Goal: Task Accomplishment & Management: Use online tool/utility

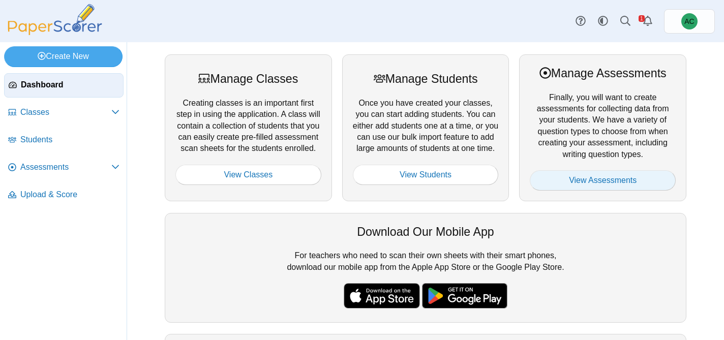
click at [609, 182] on link "View Assessments" at bounding box center [602, 180] width 146 height 20
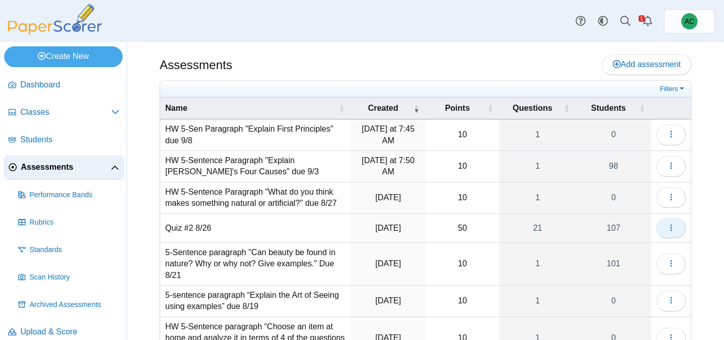
click at [672, 227] on icon "button" at bounding box center [671, 228] width 8 height 8
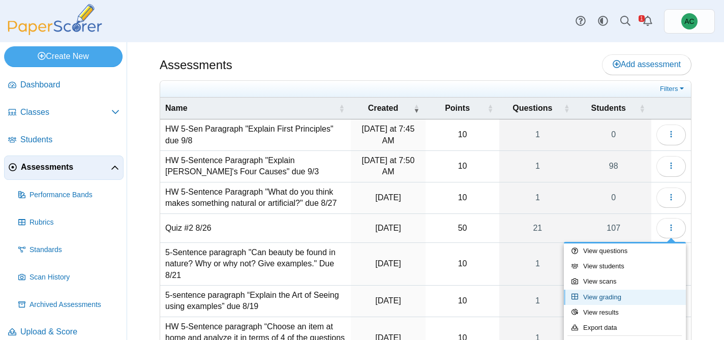
click at [613, 299] on link "View grading" at bounding box center [625, 297] width 122 height 15
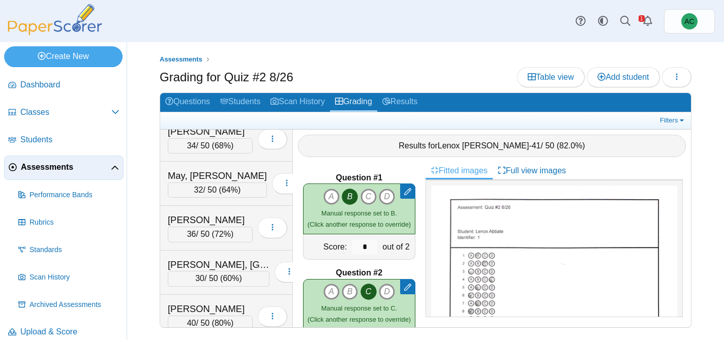
scroll to position [2980, 0]
click at [197, 260] on div "Mitchell, Easton" at bounding box center [219, 264] width 102 height 13
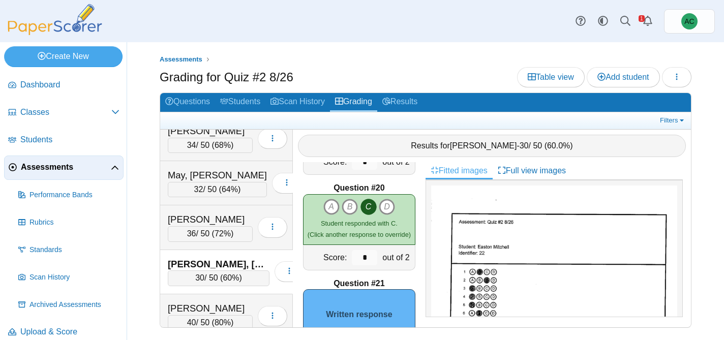
scroll to position [1855, 0]
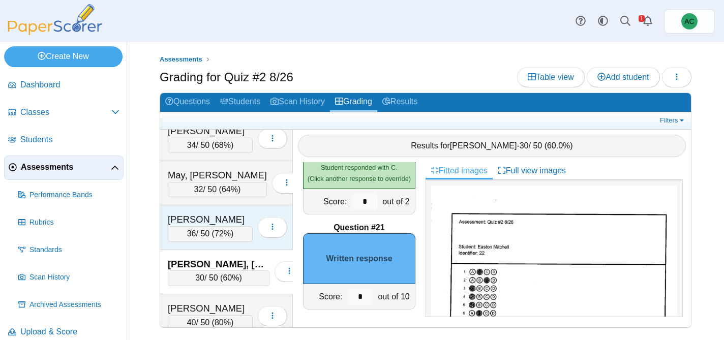
click at [237, 216] on div "Mikhael, Josiah" at bounding box center [210, 219] width 85 height 13
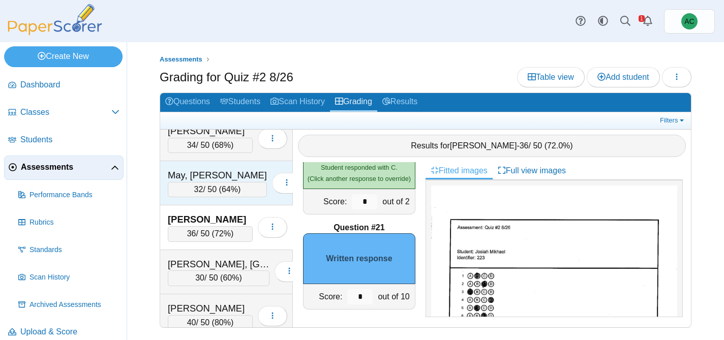
click at [224, 175] on div "May, Audreyna" at bounding box center [217, 175] width 99 height 13
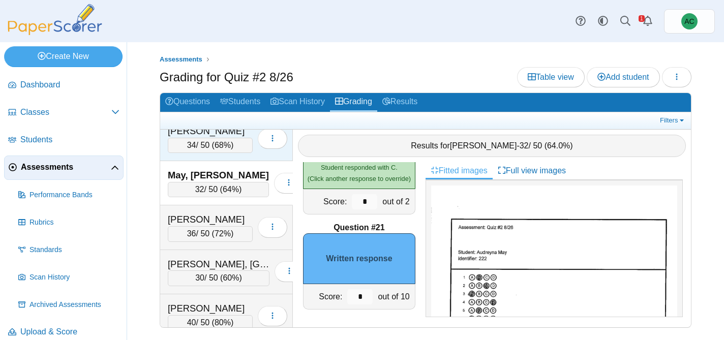
click at [215, 141] on span "68%" at bounding box center [222, 145] width 16 height 9
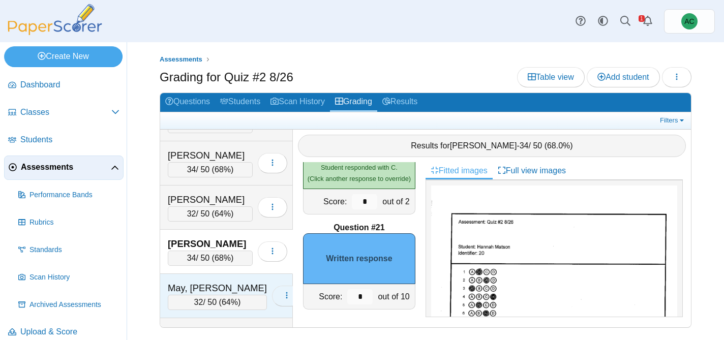
scroll to position [2864, 0]
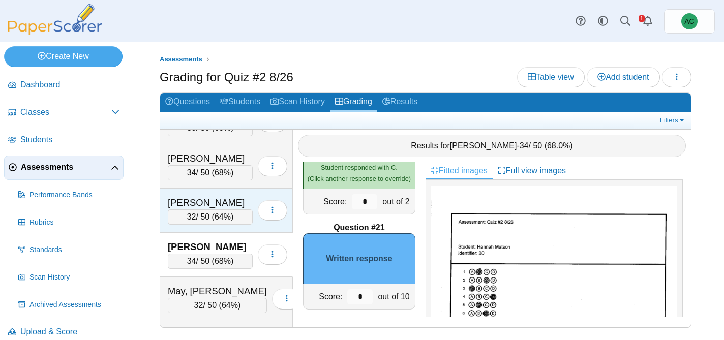
click at [228, 201] on div "Malugen, Aubrey" at bounding box center [210, 202] width 85 height 13
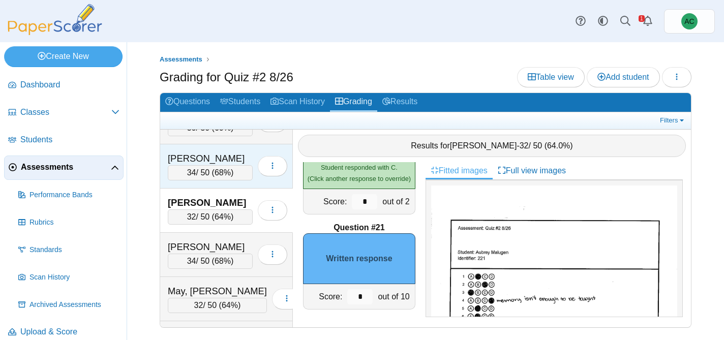
click at [222, 161] on div "Madera, Annabelle" at bounding box center [210, 158] width 85 height 13
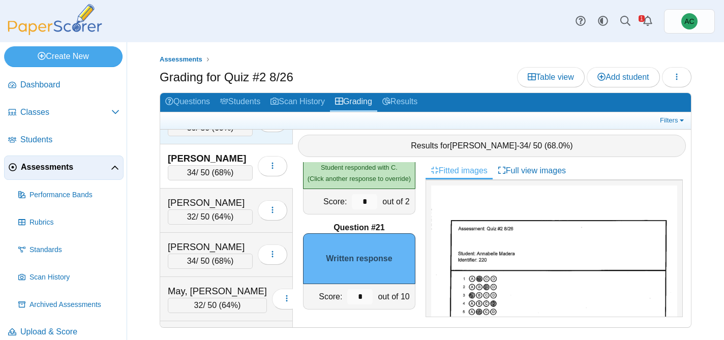
click at [218, 135] on div "Macarthur, Cayleigh 30 / 50 ( 60% ) Loading…" at bounding box center [226, 122] width 133 height 44
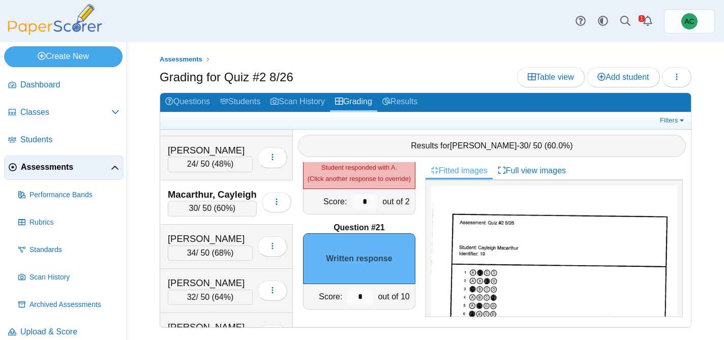
scroll to position [2783, 0]
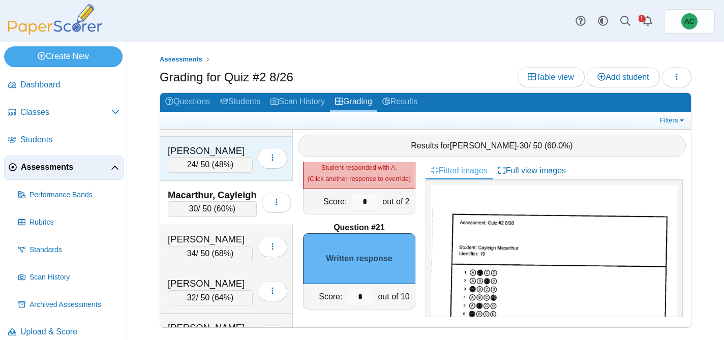
click at [212, 150] on div "Lynch, Wyatt" at bounding box center [210, 150] width 85 height 13
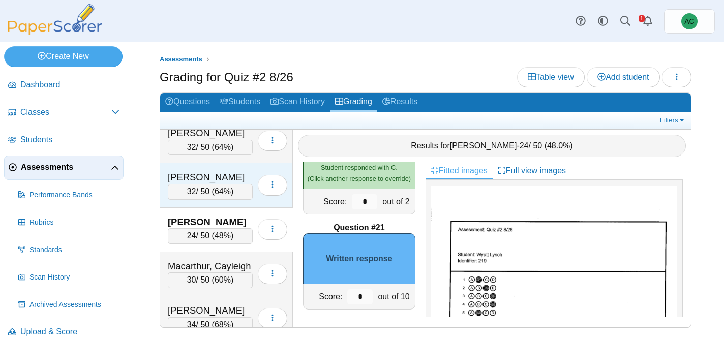
scroll to position [2710, 0]
click at [209, 184] on div "Lucius, Hannah" at bounding box center [210, 178] width 85 height 13
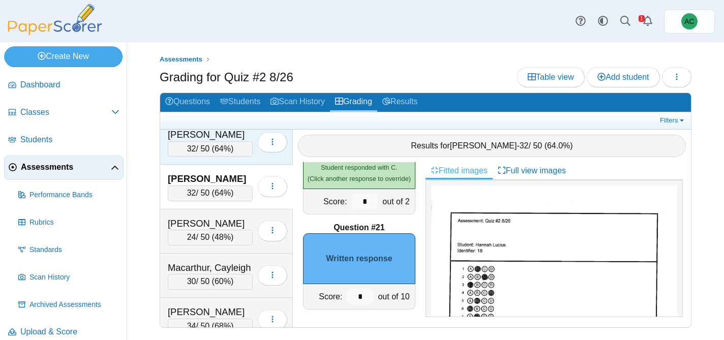
click at [212, 140] on div "Lopez, Luca" at bounding box center [210, 134] width 85 height 13
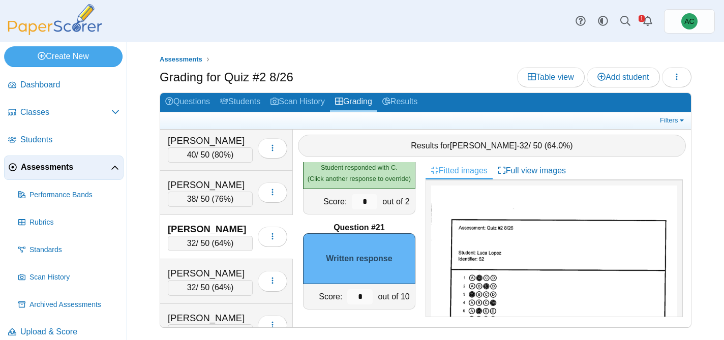
scroll to position [2596, 0]
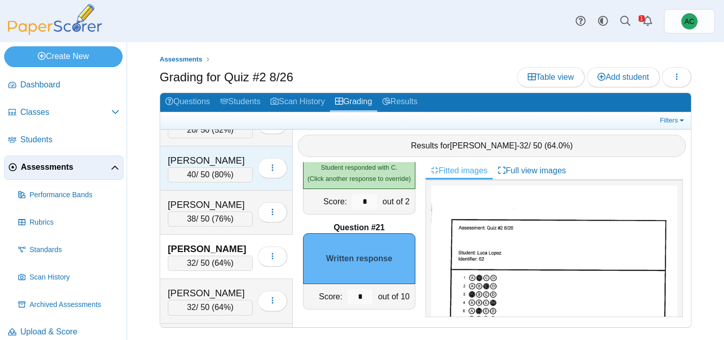
click at [209, 157] on div "Lerette, Peyton" at bounding box center [210, 160] width 85 height 13
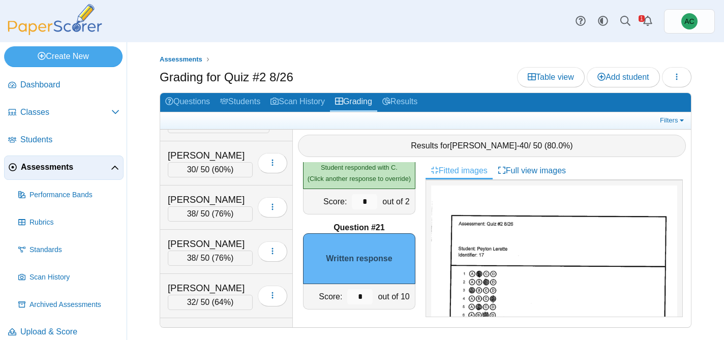
scroll to position [2293, 0]
click at [209, 160] on div "Kallookaran, Josephine" at bounding box center [210, 153] width 85 height 13
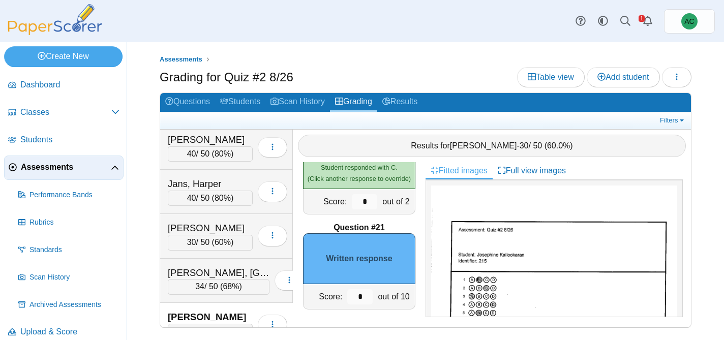
scroll to position [2130, 0]
click at [207, 152] on div "40 / 50 ( 80% )" at bounding box center [210, 153] width 85 height 15
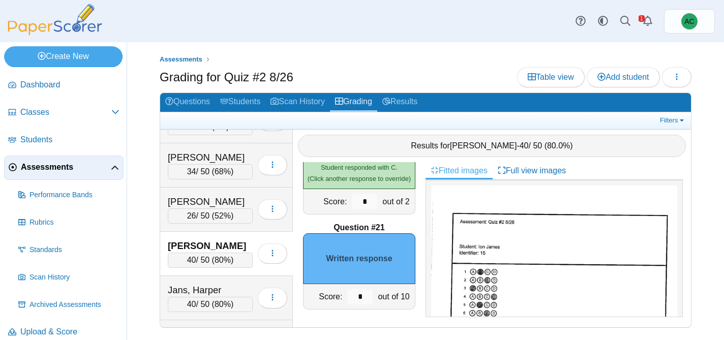
scroll to position [2022, 0]
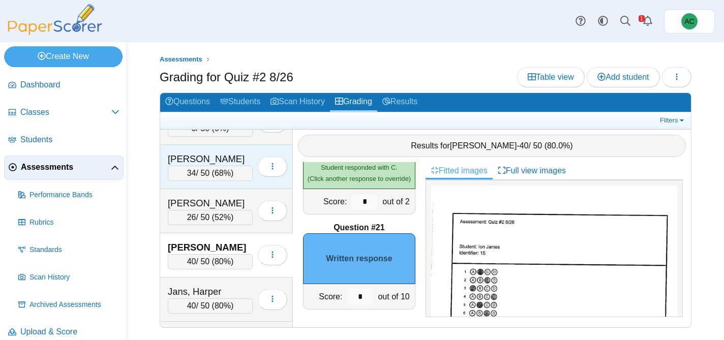
click at [205, 159] on div "Huang, Chang Rou" at bounding box center [210, 158] width 85 height 13
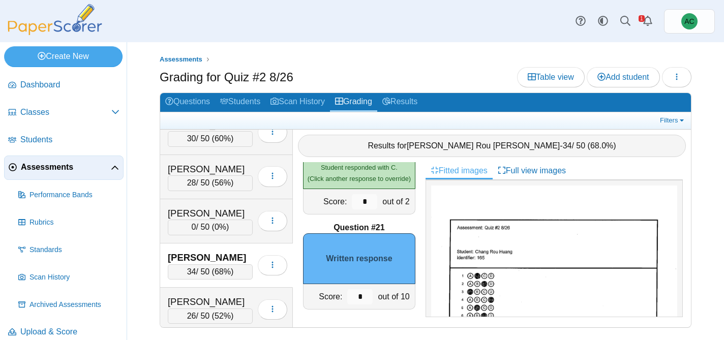
scroll to position [1924, 0]
click at [204, 165] on div "Hilcove, Nicholas" at bounding box center [210, 168] width 85 height 13
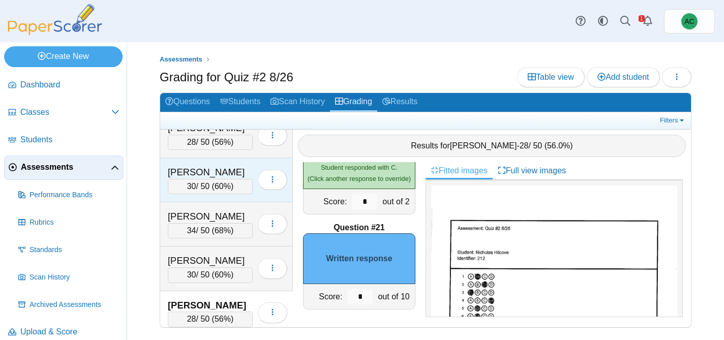
scroll to position [1788, 0]
click at [202, 174] on div "Haverkamp, Hailey" at bounding box center [210, 171] width 85 height 13
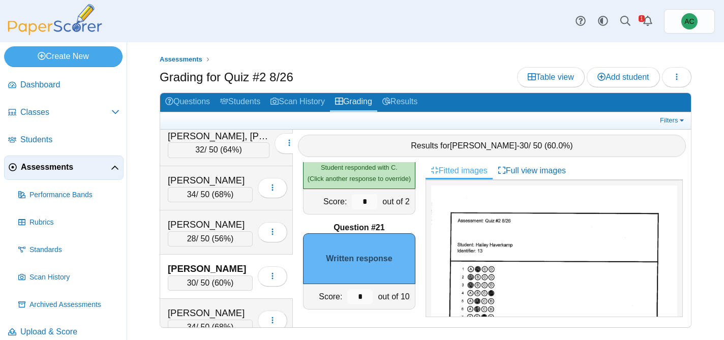
scroll to position [1690, 0]
click at [202, 175] on div "Harris, Skyler" at bounding box center [210, 180] width 85 height 13
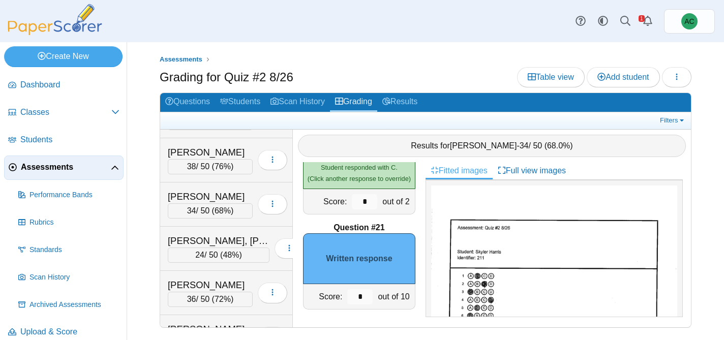
scroll to position [1453, 0]
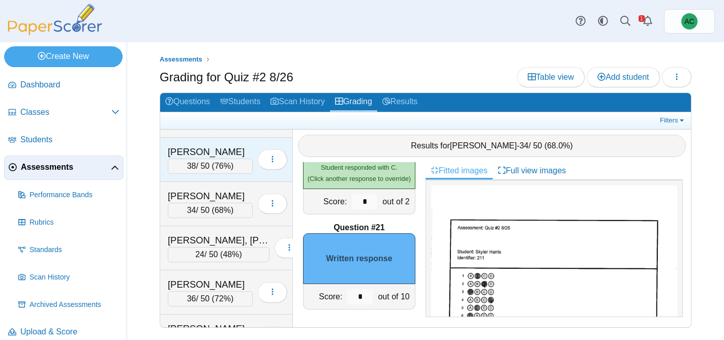
click at [205, 144] on div "Gohate, Mayukh 38 / 50 ( 76% ) Loading…" at bounding box center [226, 160] width 133 height 44
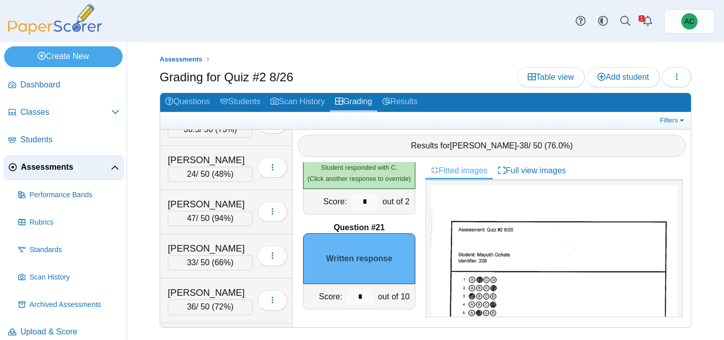
scroll to position [1180, 0]
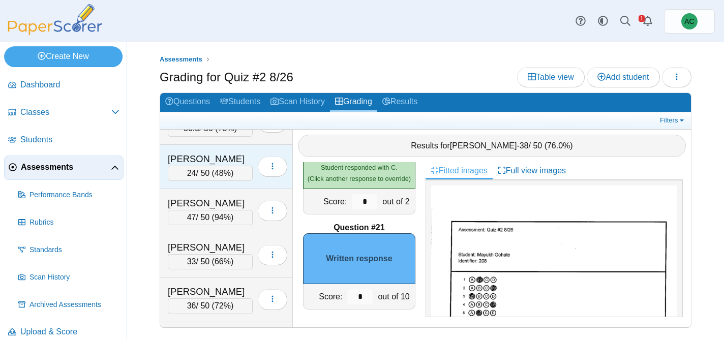
click at [204, 150] on div "Dinh, Vince 24 / 50 ( 48% ) Loading…" at bounding box center [226, 167] width 133 height 44
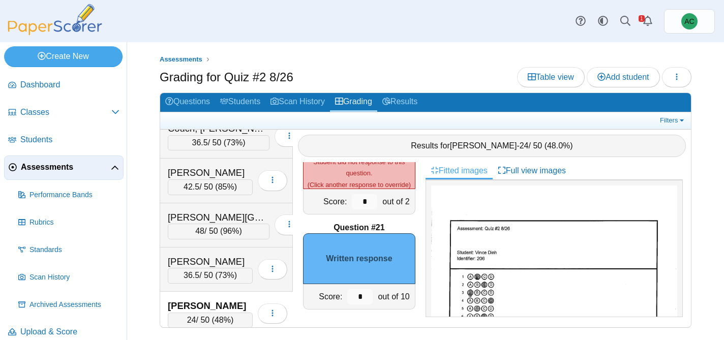
scroll to position [1033, 0]
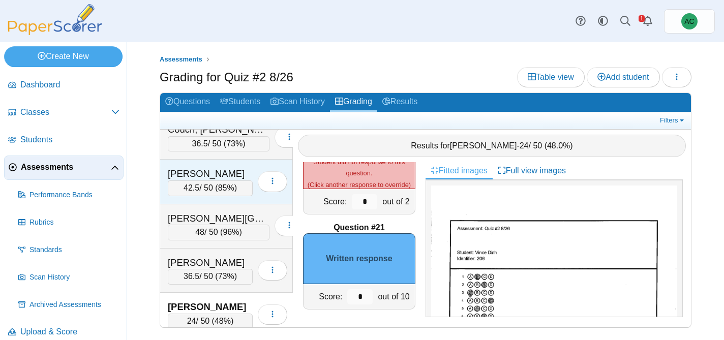
click at [201, 177] on div "Crowe, Bennett" at bounding box center [210, 173] width 85 height 13
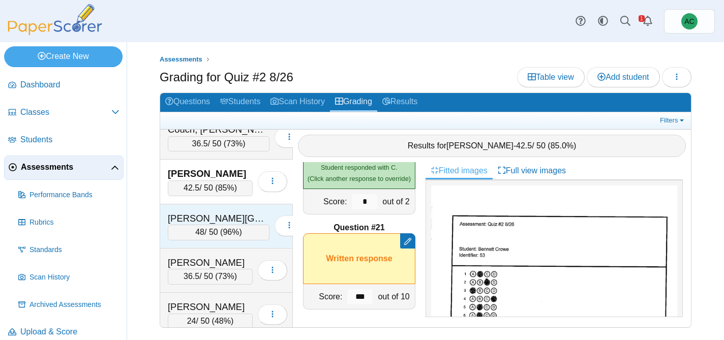
click at [200, 213] on div "Davies, Kinley" at bounding box center [219, 218] width 102 height 13
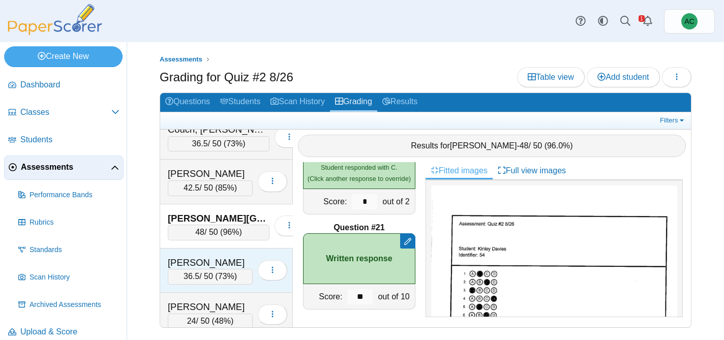
click at [199, 264] on div "Decker, Aubrey" at bounding box center [210, 262] width 85 height 13
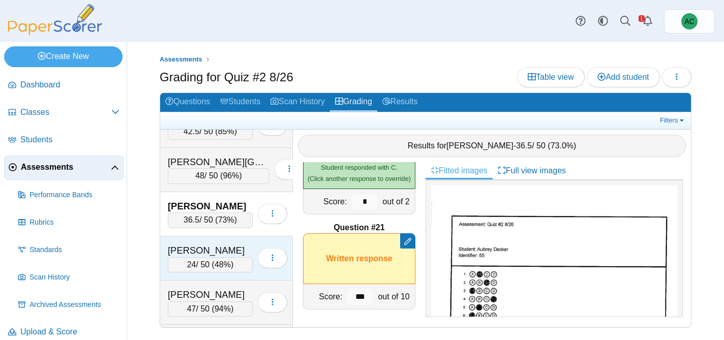
scroll to position [1090, 0]
click at [197, 255] on div "Dinh, Vince" at bounding box center [210, 249] width 85 height 13
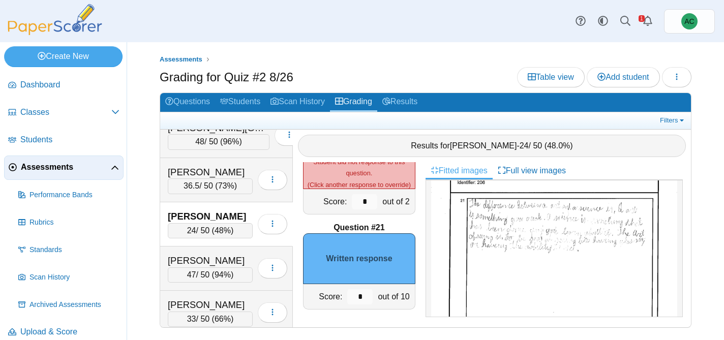
scroll to position [1128, 0]
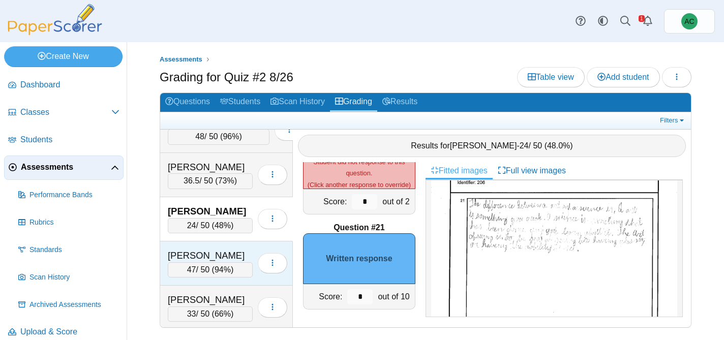
click at [213, 249] on div "Dougherty, Edwin" at bounding box center [210, 255] width 85 height 13
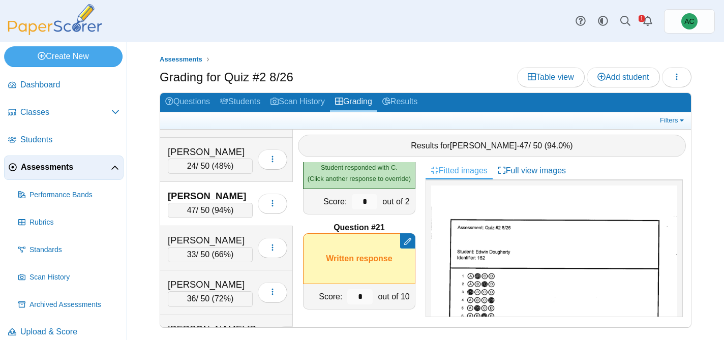
scroll to position [1194, 0]
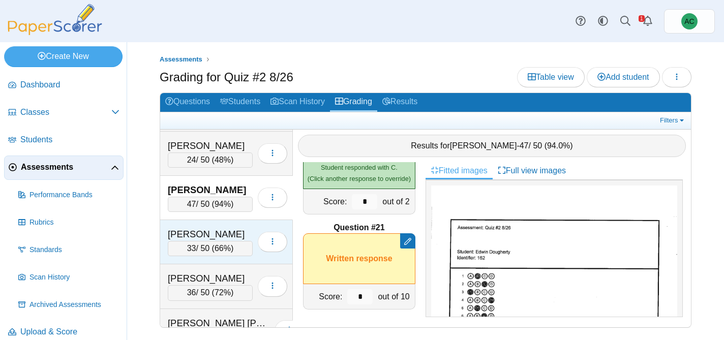
click at [196, 241] on div "33 / 50 ( 66% )" at bounding box center [210, 248] width 85 height 15
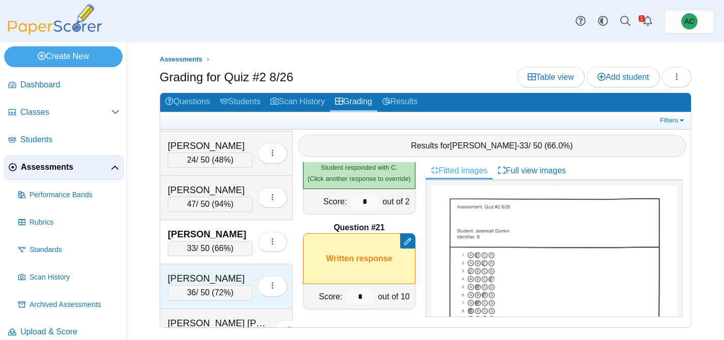
click at [194, 271] on div "Figueroa, Kadyn 36 / 50 ( 72% ) Loading…" at bounding box center [226, 286] width 133 height 44
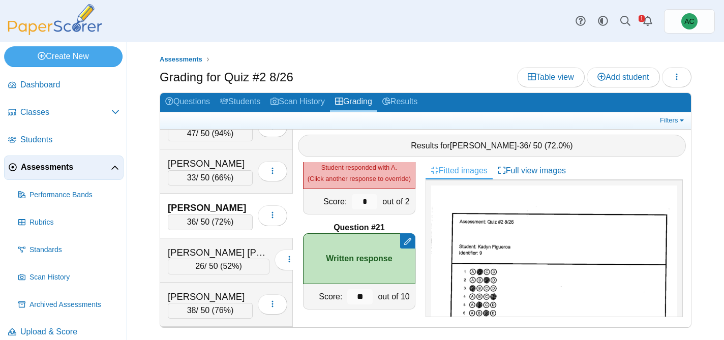
scroll to position [1284, 0]
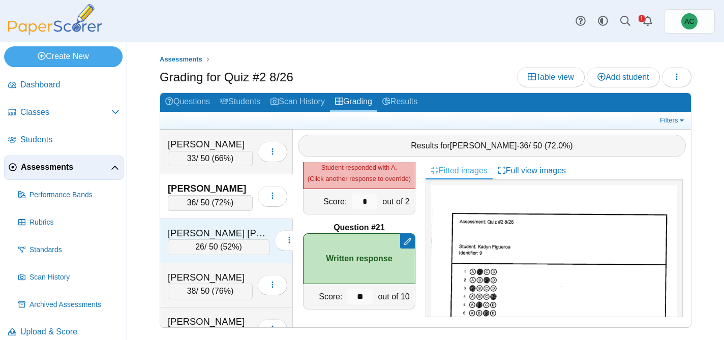
click at [186, 231] on div "Fisher Soza, Ivan" at bounding box center [219, 233] width 102 height 13
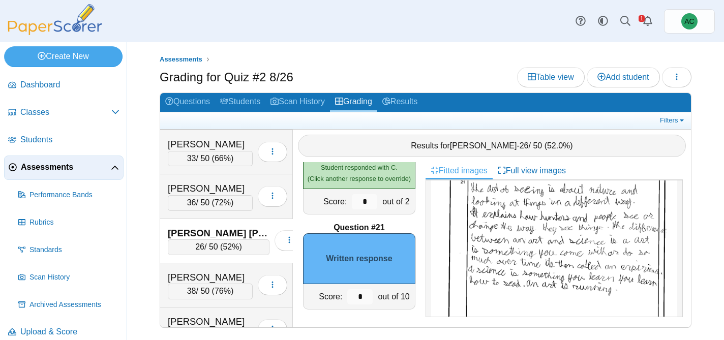
scroll to position [461, 0]
click at [364, 295] on input "*" at bounding box center [359, 296] width 25 height 15
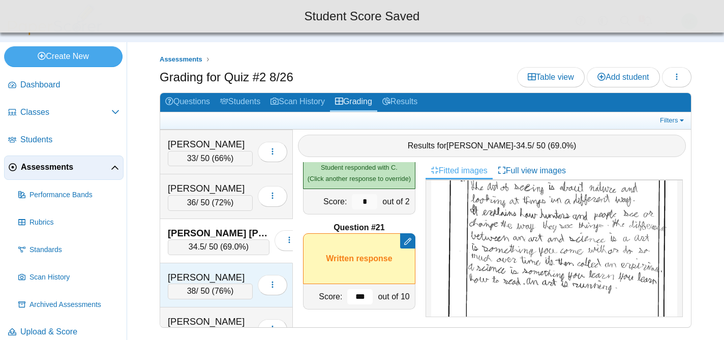
type input "***"
click at [182, 271] on div "Forseth, Brynn" at bounding box center [210, 277] width 85 height 13
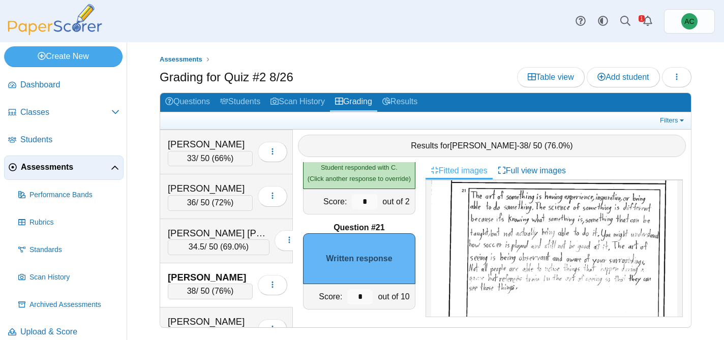
scroll to position [443, 0]
click at [369, 294] on input "*" at bounding box center [359, 296] width 25 height 15
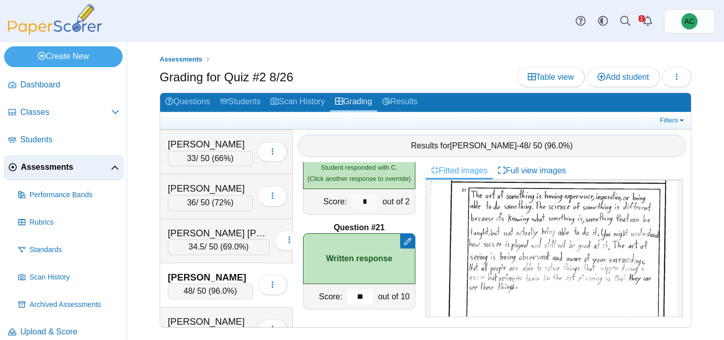
type input "**"
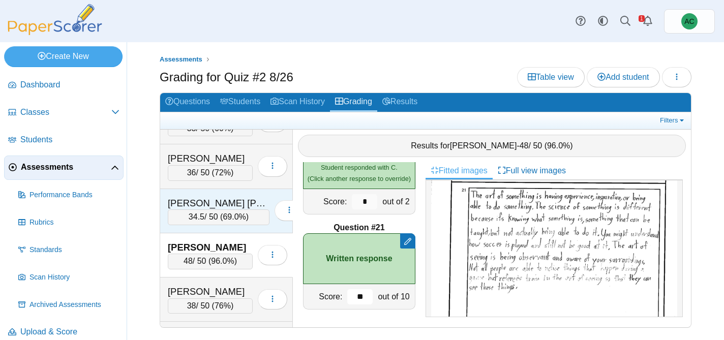
scroll to position [1341, 0]
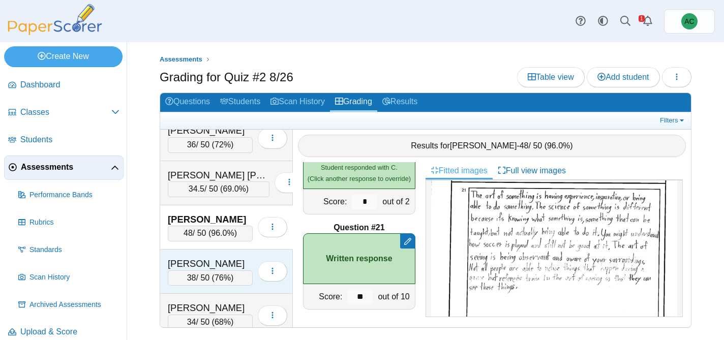
click at [216, 261] on div "Gohate, Mayukh" at bounding box center [210, 263] width 85 height 13
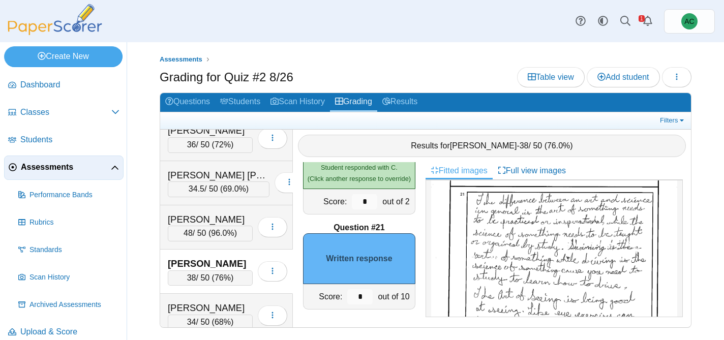
click at [539, 268] on img at bounding box center [554, 272] width 246 height 336
click at [364, 299] on input "*" at bounding box center [359, 296] width 25 height 15
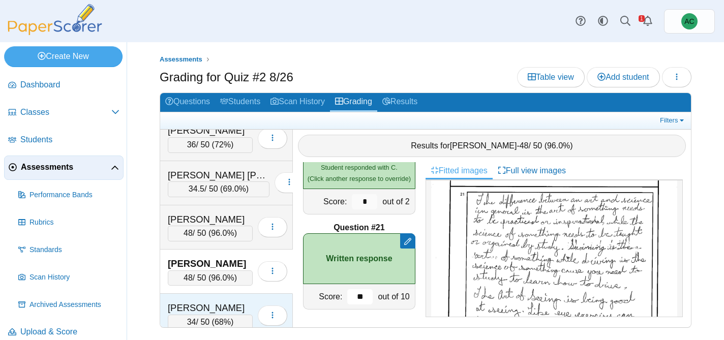
type input "**"
click at [208, 303] on div "Green, Ellie" at bounding box center [210, 307] width 85 height 13
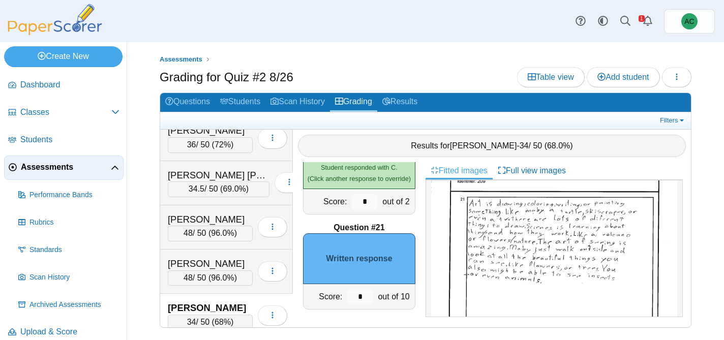
scroll to position [424, 0]
click at [598, 267] on img at bounding box center [554, 278] width 246 height 336
click at [362, 296] on input "*" at bounding box center [359, 296] width 25 height 15
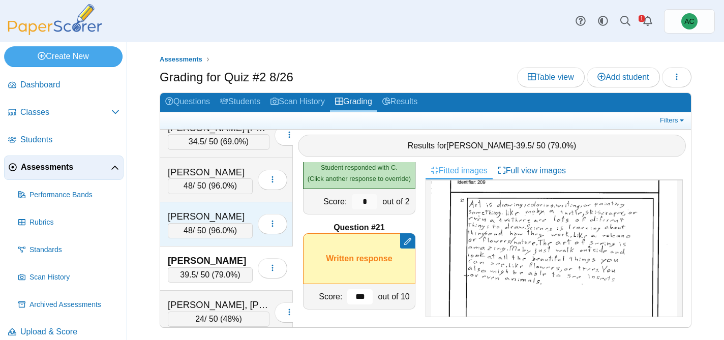
scroll to position [1390, 0]
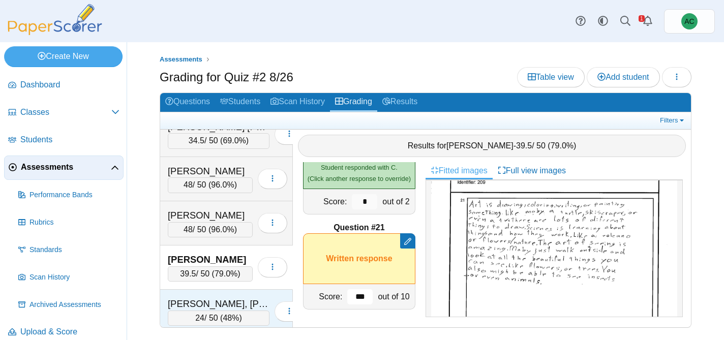
type input "***"
click at [224, 297] on div "Groneman, Presley" at bounding box center [219, 303] width 102 height 13
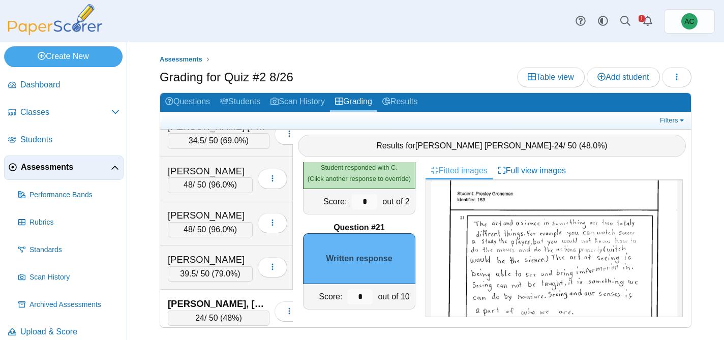
scroll to position [423, 0]
click at [506, 223] on img at bounding box center [554, 292] width 246 height 336
click at [365, 295] on input "*" at bounding box center [359, 296] width 25 height 15
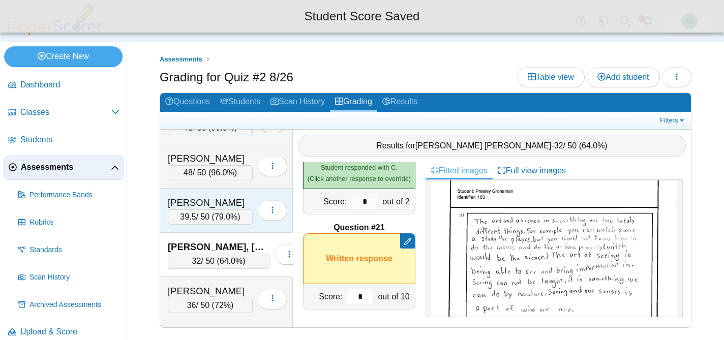
scroll to position [1454, 0]
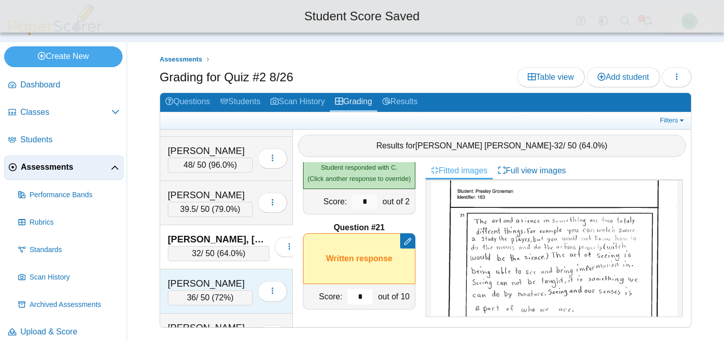
type input "*"
click at [191, 283] on div "Gwaltney, Patrick" at bounding box center [210, 283] width 85 height 13
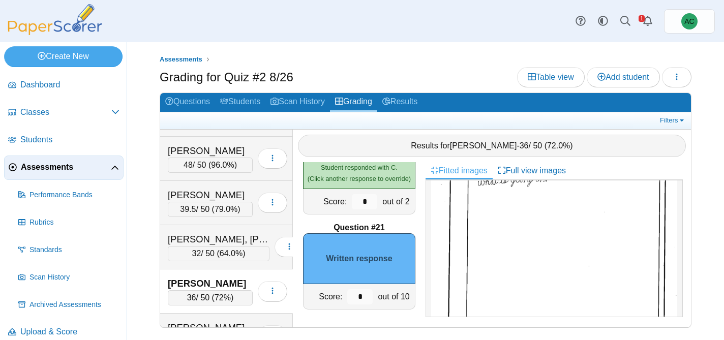
scroll to position [585, 0]
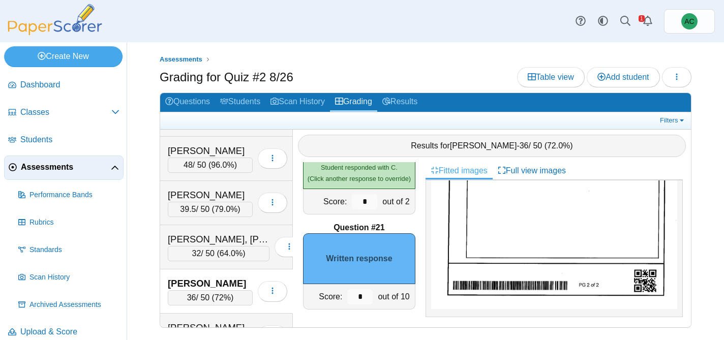
click at [511, 242] on img at bounding box center [554, 135] width 246 height 348
click at [361, 297] on input "*" at bounding box center [359, 296] width 25 height 15
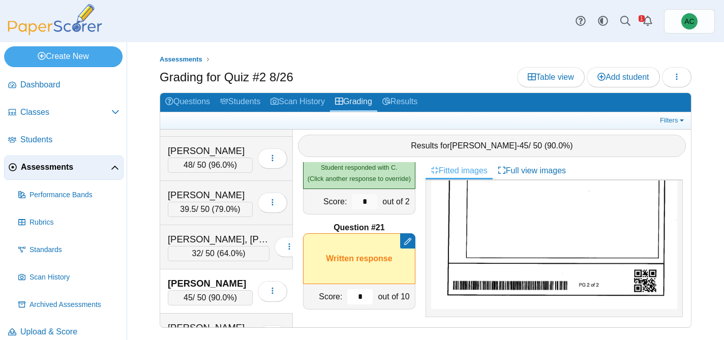
type input "*"
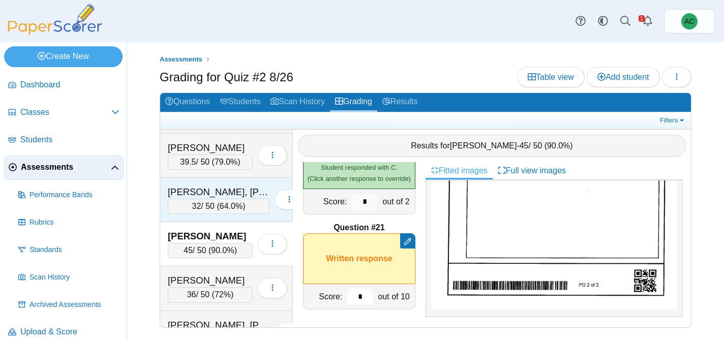
scroll to position [1511, 0]
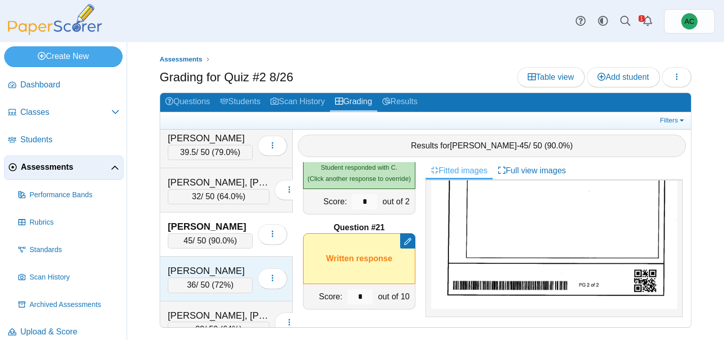
click at [209, 264] on div "Haj, Josiah 36 / 50 ( 72% ) Loading…" at bounding box center [226, 279] width 133 height 44
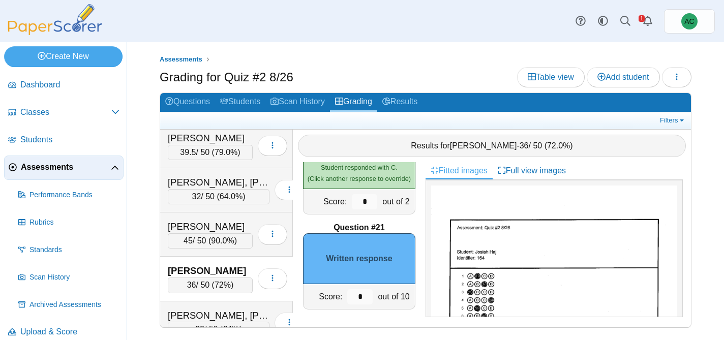
scroll to position [563, 0]
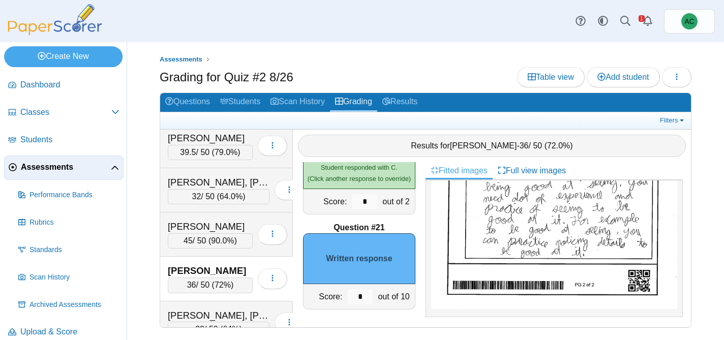
click at [524, 256] on img at bounding box center [554, 141] width 246 height 336
click at [362, 294] on input "*" at bounding box center [359, 296] width 25 height 15
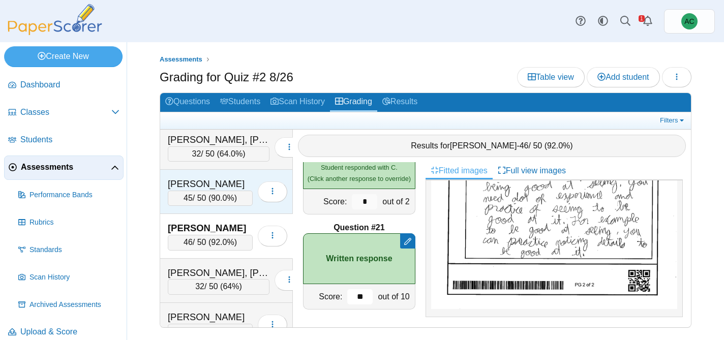
scroll to position [1555, 0]
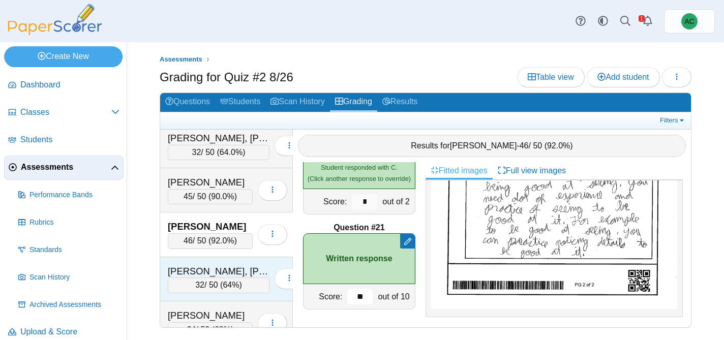
type input "**"
click at [208, 257] on div "Harding, Hudson 32 / 50 ( 64% ) Loading…" at bounding box center [226, 279] width 133 height 44
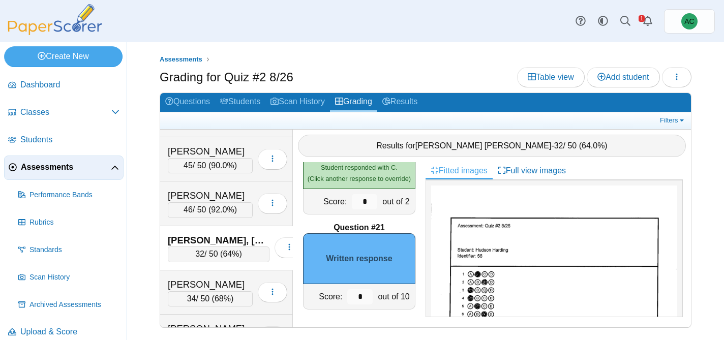
scroll to position [574, 0]
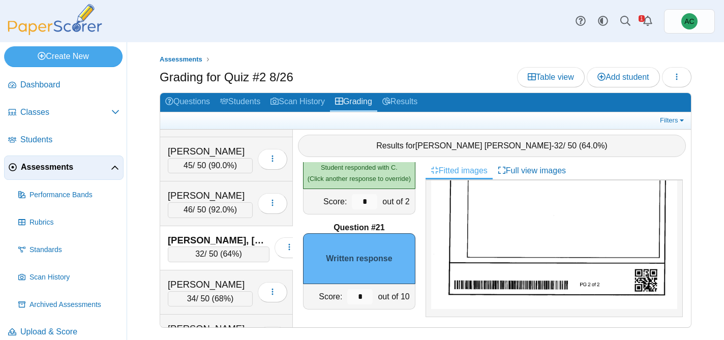
click at [527, 249] on img at bounding box center [554, 135] width 246 height 348
click at [365, 296] on input "*" at bounding box center [359, 296] width 25 height 15
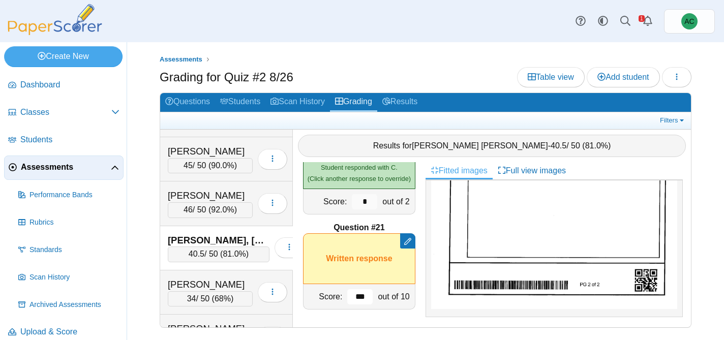
type input "***"
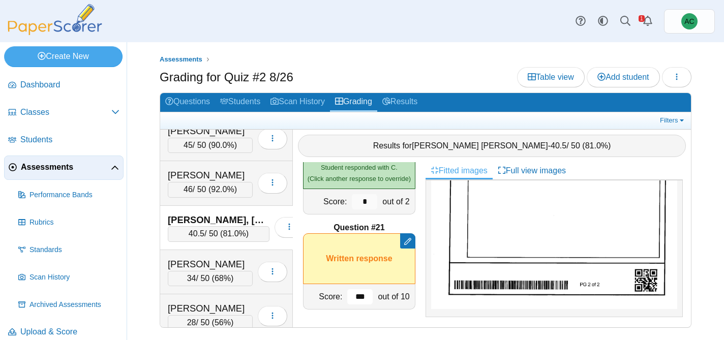
scroll to position [1611, 0]
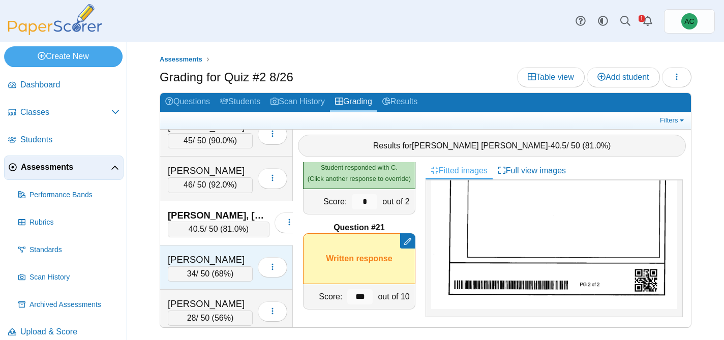
click at [224, 263] on div "Harris, Skyler" at bounding box center [210, 259] width 85 height 13
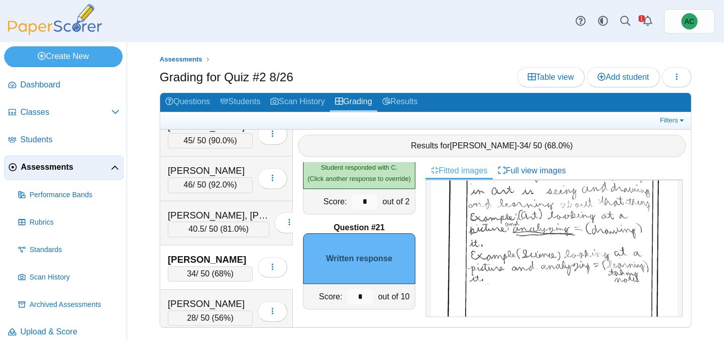
scroll to position [493, 0]
click at [497, 256] on img at bounding box center [554, 209] width 246 height 336
click at [366, 298] on input "*" at bounding box center [359, 296] width 25 height 15
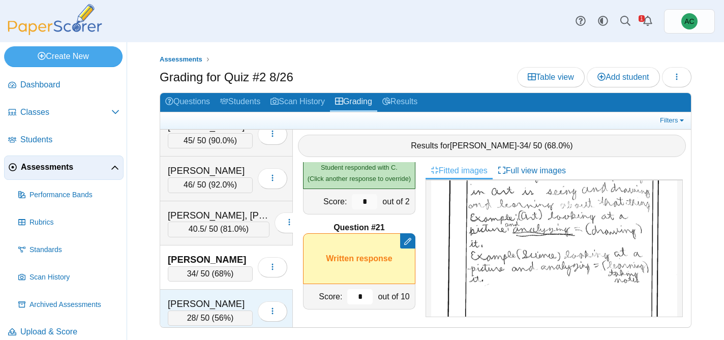
type input "*"
click at [217, 307] on div "Harrison, Helen" at bounding box center [210, 303] width 85 height 13
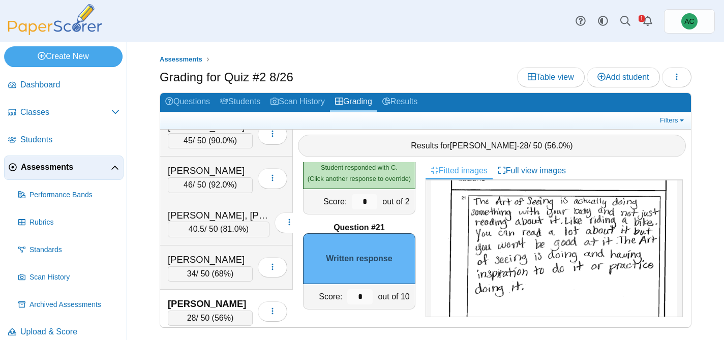
scroll to position [433, 0]
click at [368, 293] on input "*" at bounding box center [359, 296] width 25 height 15
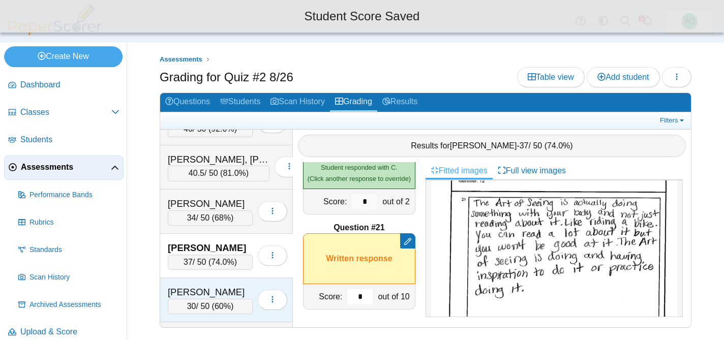
scroll to position [1668, 0]
type input "*"
click at [211, 290] on div "Haverkamp, Hailey" at bounding box center [210, 291] width 85 height 13
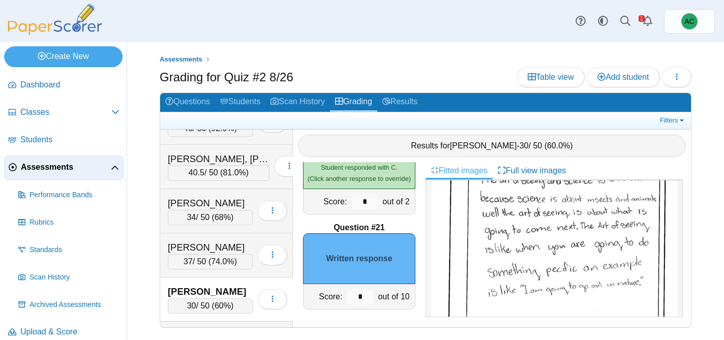
scroll to position [455, 0]
click at [366, 295] on input "*" at bounding box center [359, 296] width 25 height 15
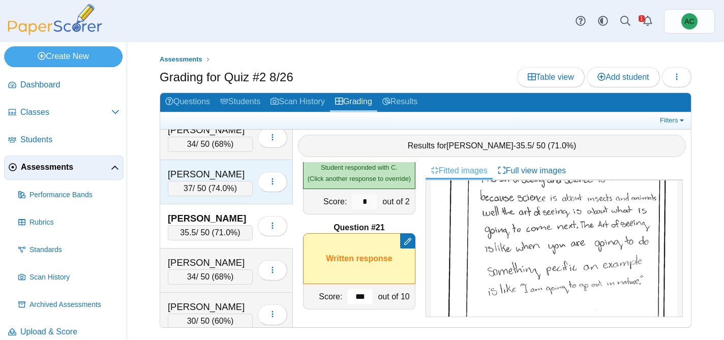
scroll to position [1747, 0]
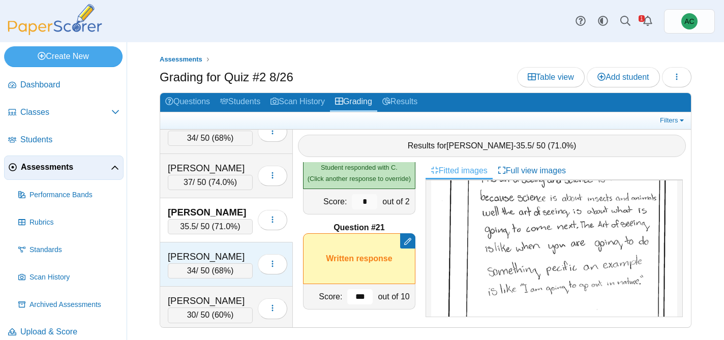
type input "***"
click at [228, 245] on div "Hayward, Adalyn 34 / 50 ( 68% ) Loading…" at bounding box center [226, 264] width 133 height 44
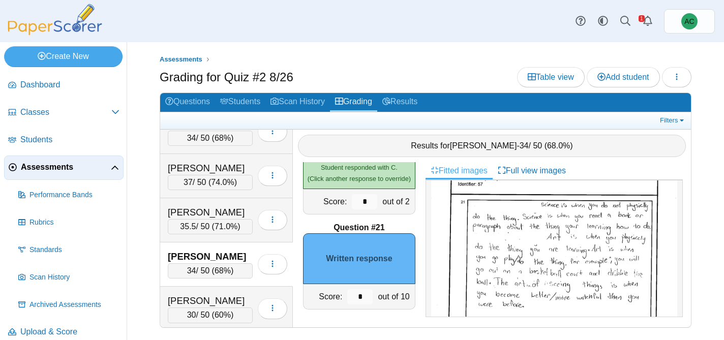
scroll to position [413, 0]
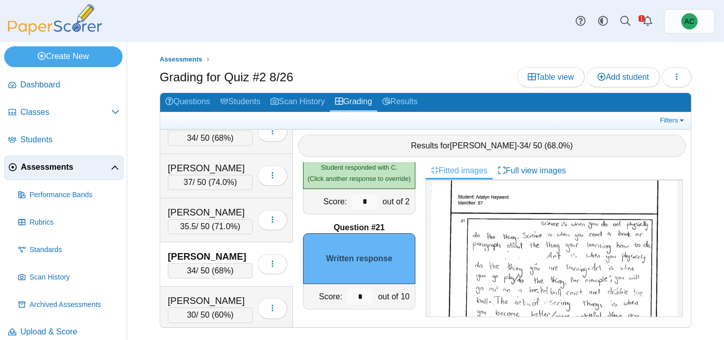
click at [543, 232] on img at bounding box center [554, 301] width 246 height 335
click at [361, 301] on input "*" at bounding box center [359, 296] width 25 height 15
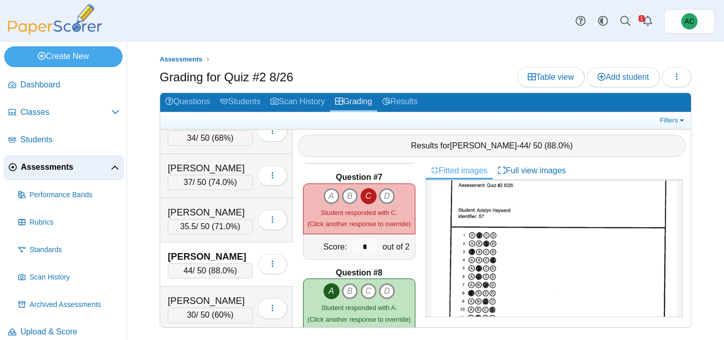
scroll to position [13, 0]
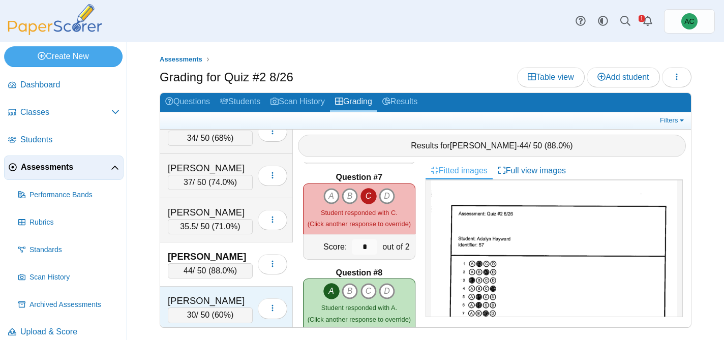
type input "**"
click at [222, 307] on div "30 / 50 ( 60% )" at bounding box center [210, 314] width 85 height 15
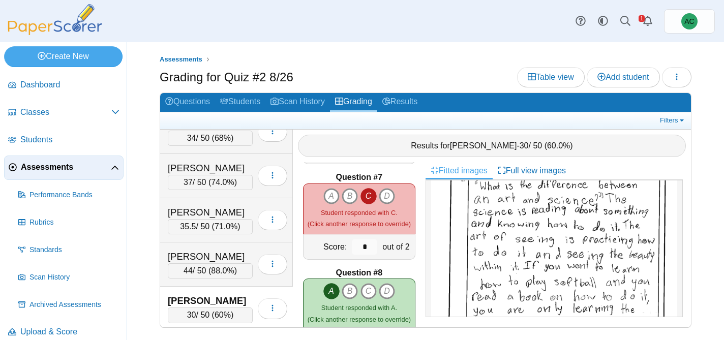
scroll to position [415, 0]
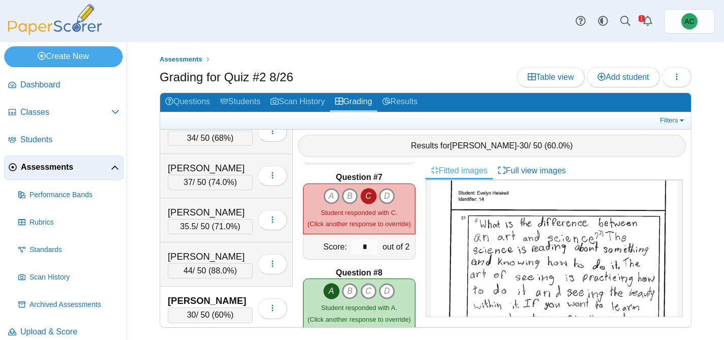
click at [534, 254] on img at bounding box center [554, 306] width 246 height 348
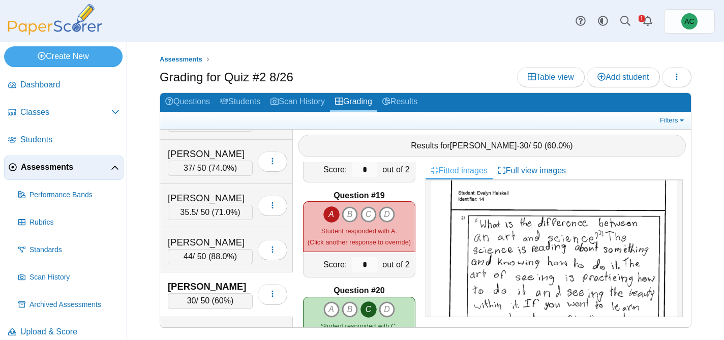
scroll to position [1855, 0]
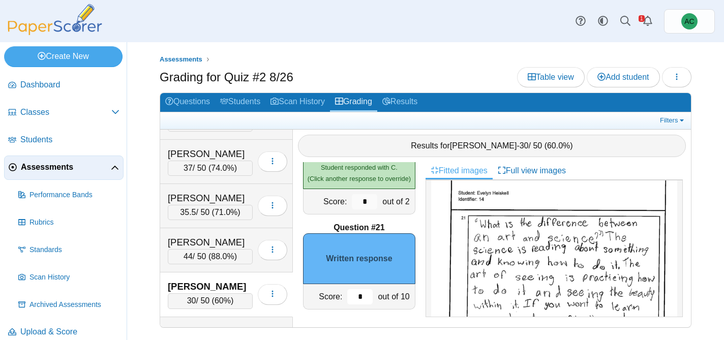
click at [366, 298] on input "*" at bounding box center [359, 296] width 25 height 15
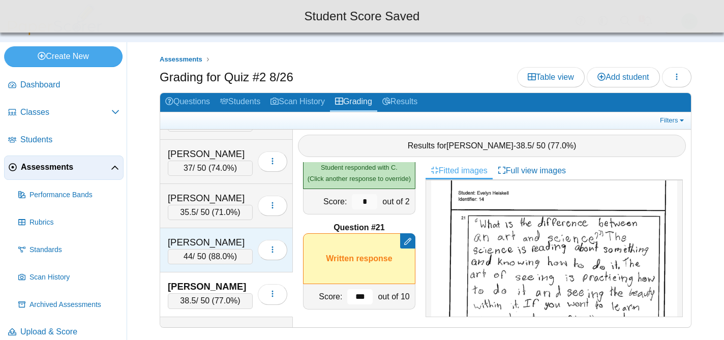
scroll to position [1796, 0]
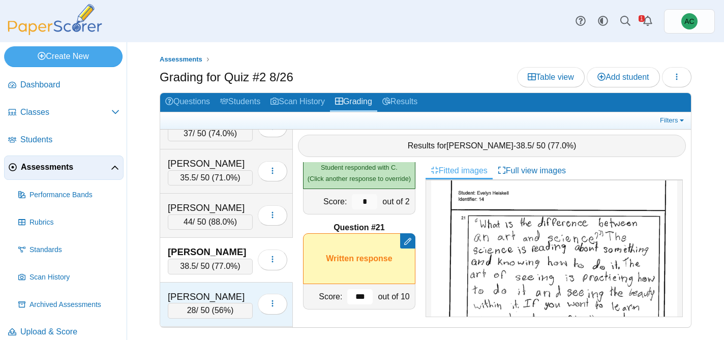
type input "***"
click at [187, 288] on div "Hilcove, Nicholas 28 / 50 ( 56% ) Loading…" at bounding box center [226, 305] width 133 height 44
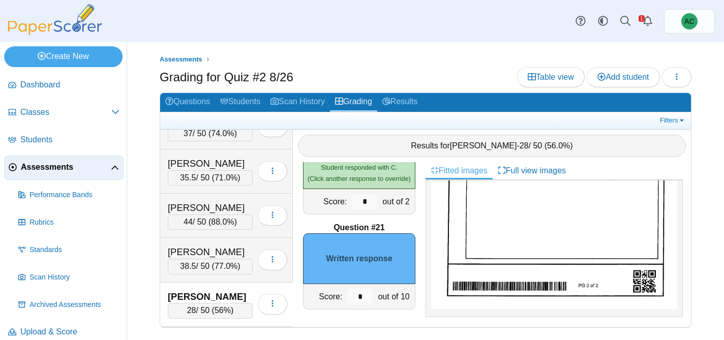
scroll to position [425, 0]
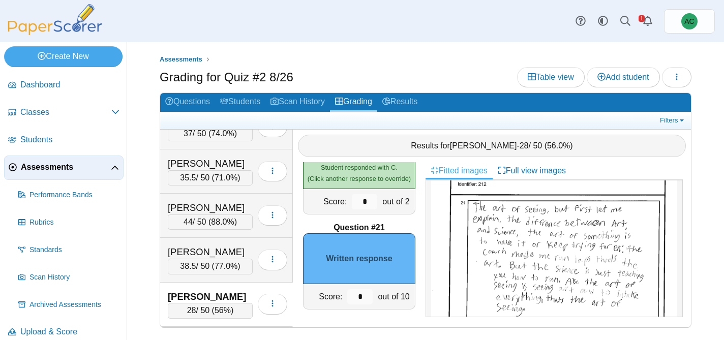
click at [510, 241] on img at bounding box center [554, 282] width 246 height 348
click at [366, 295] on input "*" at bounding box center [359, 296] width 25 height 15
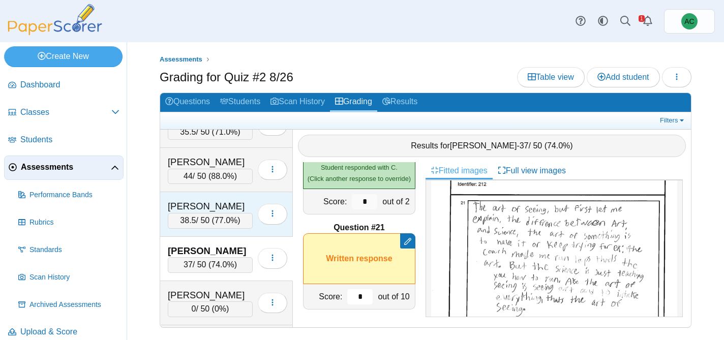
scroll to position [1861, 0]
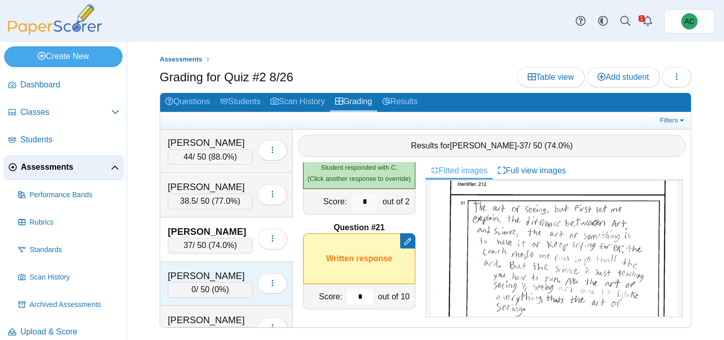
type input "*"
click at [230, 273] on div "Hinton, Jonathon" at bounding box center [210, 275] width 85 height 13
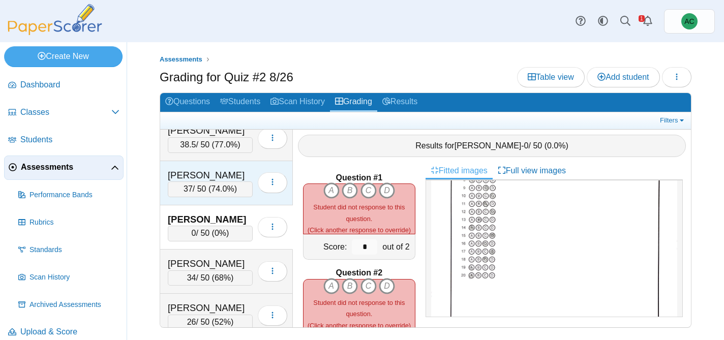
scroll to position [1918, 0]
click at [229, 258] on div "Huang, Chang Rou" at bounding box center [210, 262] width 85 height 13
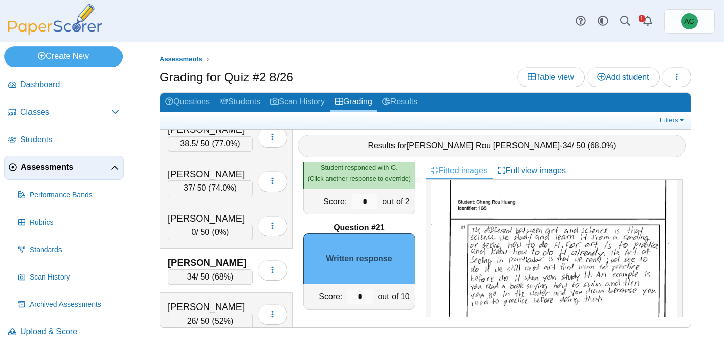
scroll to position [391, 0]
